Goal: Information Seeking & Learning: Learn about a topic

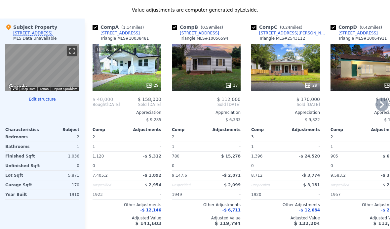
click at [96, 31] on link "[STREET_ADDRESS]" at bounding box center [116, 32] width 47 height 5
click at [95, 28] on input "checkbox" at bounding box center [95, 27] width 5 height 5
checkbox input "false"
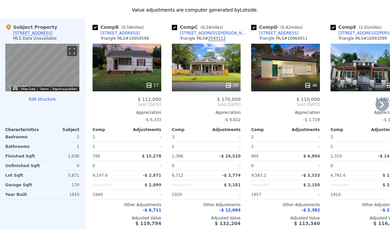
click at [95, 29] on input "checkbox" at bounding box center [95, 27] width 5 height 5
checkbox input "false"
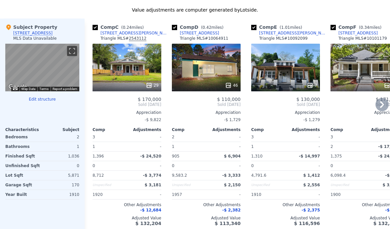
click at [97, 27] on input "checkbox" at bounding box center [95, 27] width 5 height 5
checkbox input "false"
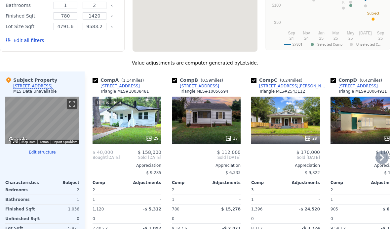
checkbox input "true"
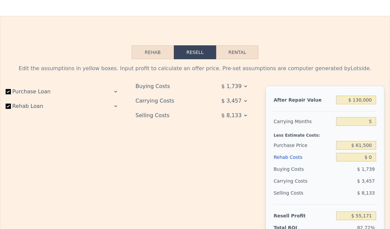
scroll to position [900, 0]
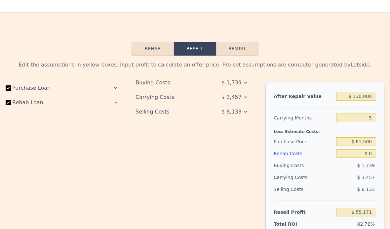
click at [120, 84] on div "Purchase Loan Rehab Loan" at bounding box center [65, 179] width 119 height 195
click at [115, 88] on icon at bounding box center [115, 87] width 5 height 5
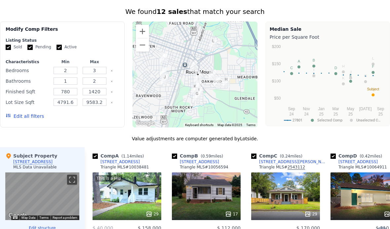
scroll to position [512, 0]
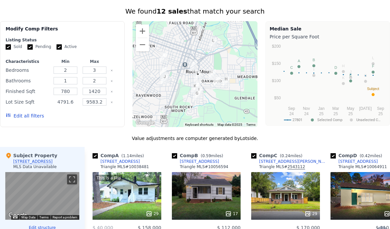
click at [75, 101] on input "4791.6" at bounding box center [66, 101] width 24 height 7
type input "4791"
click at [105, 117] on button "Update Search" at bounding box center [94, 115] width 50 height 9
type input "9583"
click at [106, 115] on button "Update Search" at bounding box center [94, 115] width 50 height 9
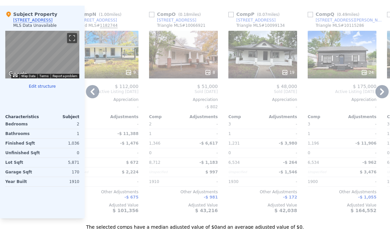
scroll to position [651, 0]
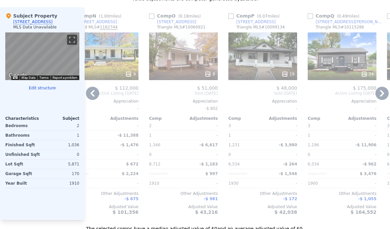
click at [151, 18] on input "checkbox" at bounding box center [151, 16] width 5 height 5
checkbox input "true"
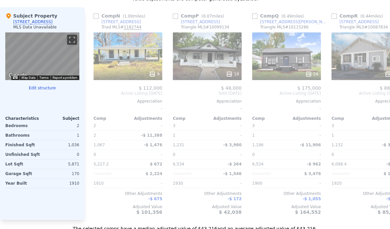
scroll to position [0, 1430]
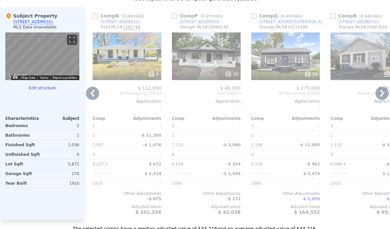
click at [174, 21] on link "[STREET_ADDRESS]" at bounding box center [195, 21] width 47 height 5
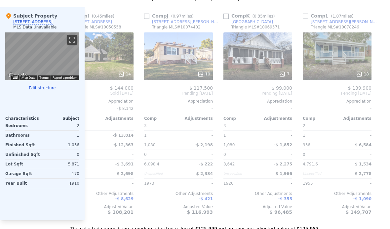
checkbox input "true"
type input "4791.6"
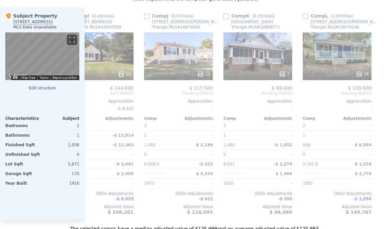
type input "9583.2"
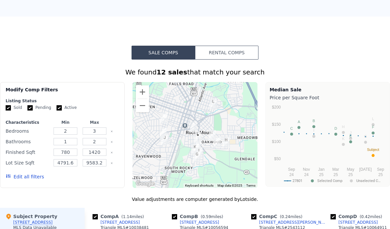
scroll to position [451, 0]
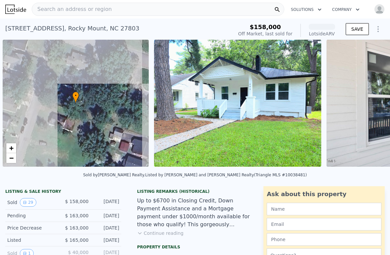
scroll to position [0, 3]
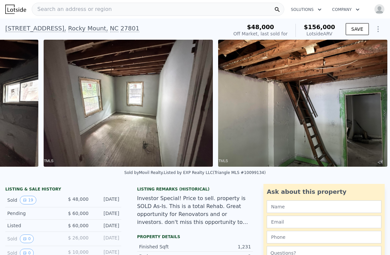
scroll to position [0, 3081]
